Goal: Use online tool/utility: Use online tool/utility

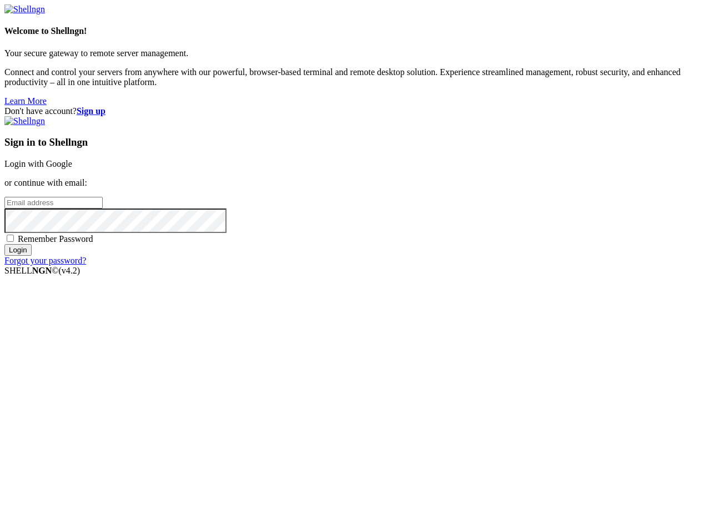
click at [72, 168] on link "Login with Google" at bounding box center [38, 163] width 68 height 9
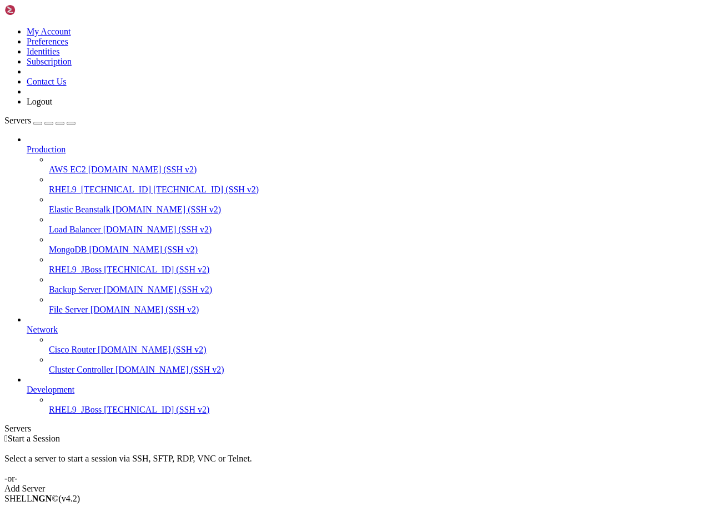
click at [76, 414] on span "RHEL9_JBoss" at bounding box center [75, 408] width 53 height 9
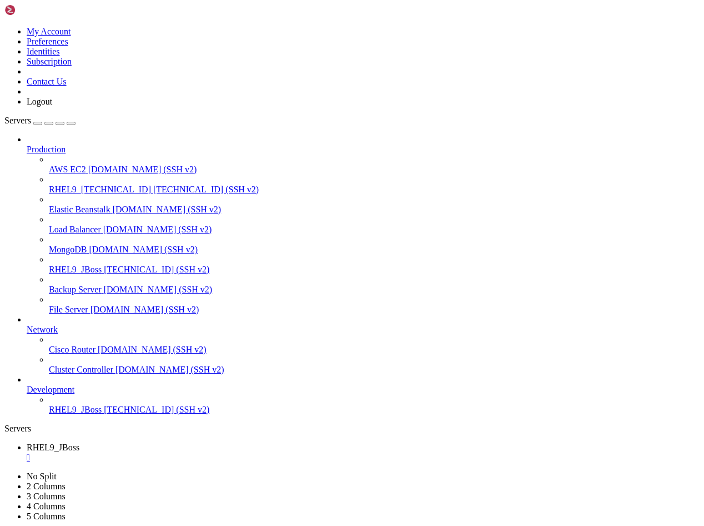
drag, startPoint x: 418, startPoint y: 866, endPoint x: 9, endPoint y: 847, distance: 409.3
drag, startPoint x: 238, startPoint y: 829, endPoint x: 161, endPoint y: 826, distance: 76.7
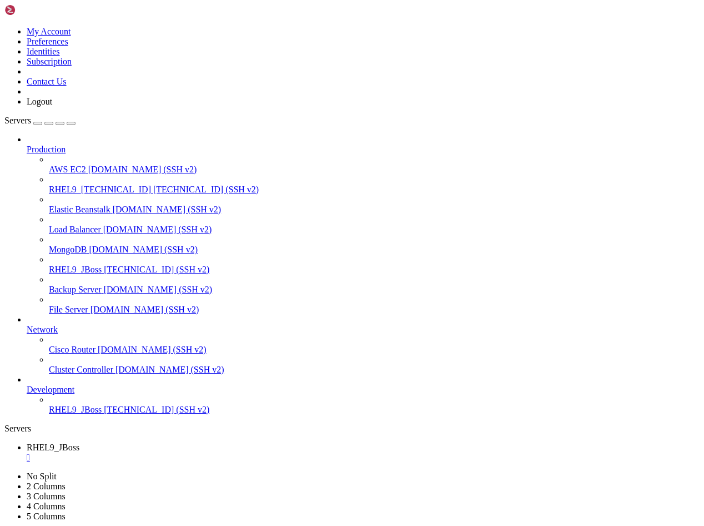
drag, startPoint x: 409, startPoint y: 868, endPoint x: 9, endPoint y: 822, distance: 402.6
drag, startPoint x: 412, startPoint y: 818, endPoint x: 10, endPoint y: 790, distance: 402.6
